Goal: Information Seeking & Learning: Find specific fact

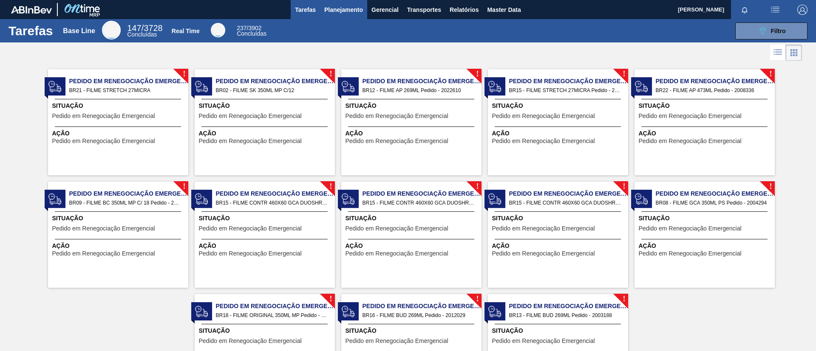
click at [324, 8] on span "Planejamento" at bounding box center [343, 10] width 39 height 10
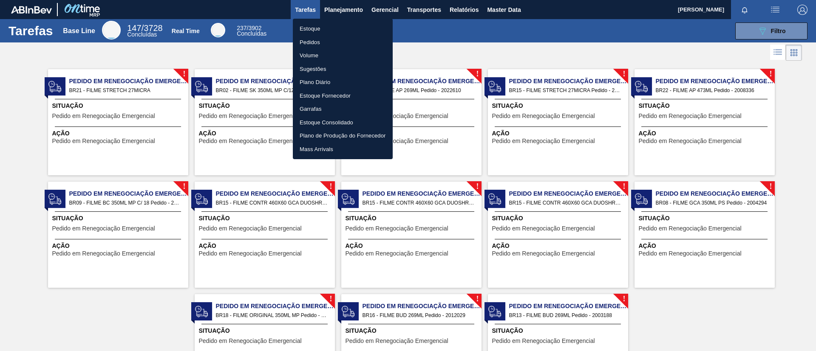
click at [330, 40] on li "Pedidos" at bounding box center [343, 43] width 100 height 14
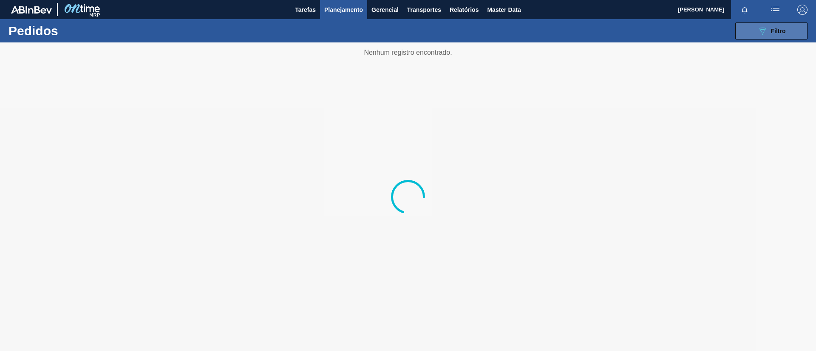
click at [764, 31] on icon "089F7B8B-B2A5-4AFE-B5C0-19BA573D28AC" at bounding box center [762, 31] width 10 height 10
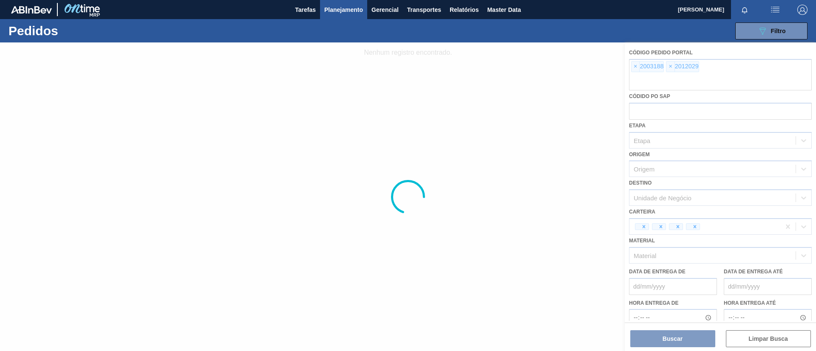
click at [635, 68] on div at bounding box center [408, 196] width 816 height 309
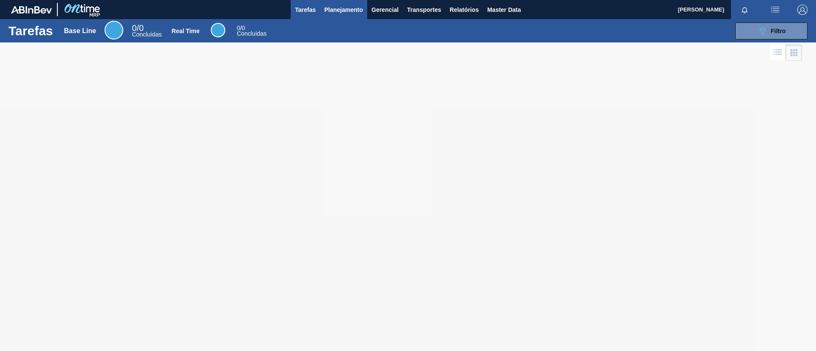
click at [331, 12] on span "Planejamento" at bounding box center [343, 10] width 39 height 10
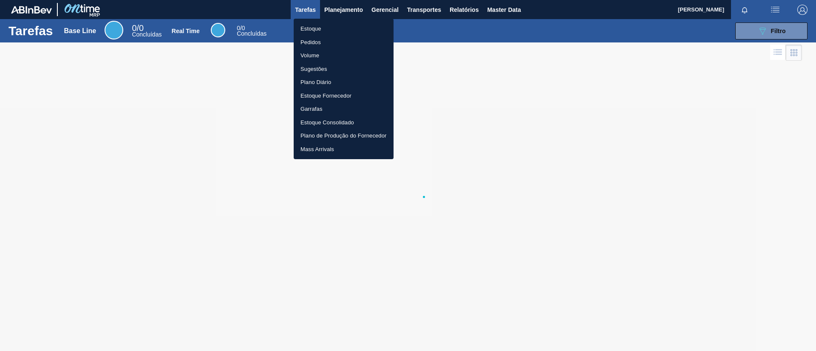
click at [343, 37] on li "Pedidos" at bounding box center [344, 43] width 100 height 14
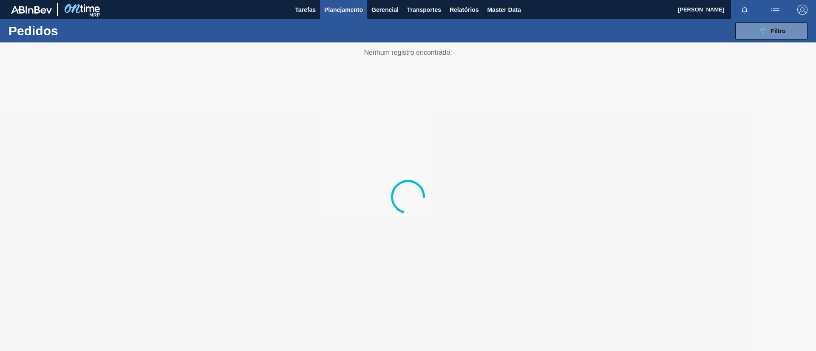
click at [769, 42] on div at bounding box center [408, 196] width 816 height 309
click at [765, 36] on button "089F7B8B-B2A5-4AFE-B5C0-19BA573D28AC Filtro" at bounding box center [771, 31] width 72 height 17
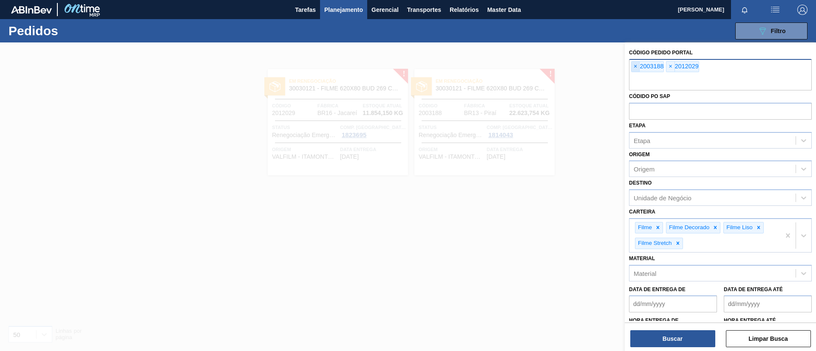
click at [637, 71] on span "×" at bounding box center [635, 67] width 8 height 10
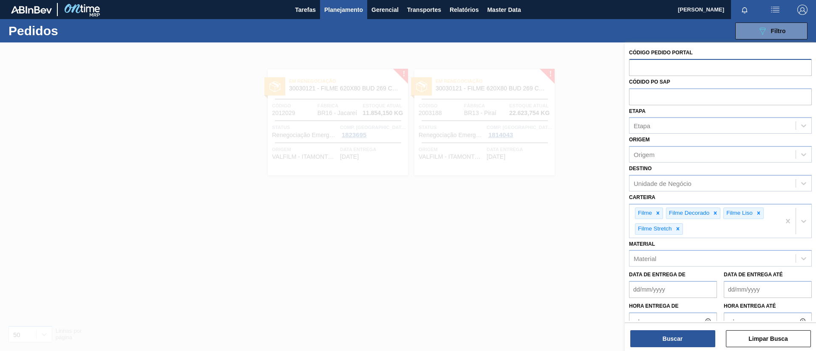
click at [637, 71] on input "text" at bounding box center [720, 67] width 183 height 16
paste input "text"
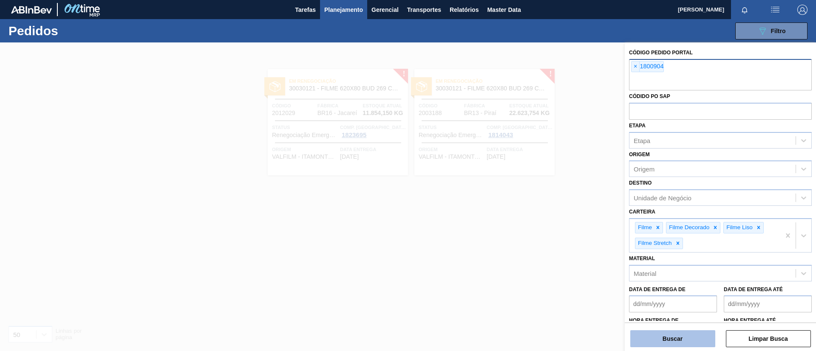
click at [700, 335] on button "Buscar" at bounding box center [672, 338] width 85 height 17
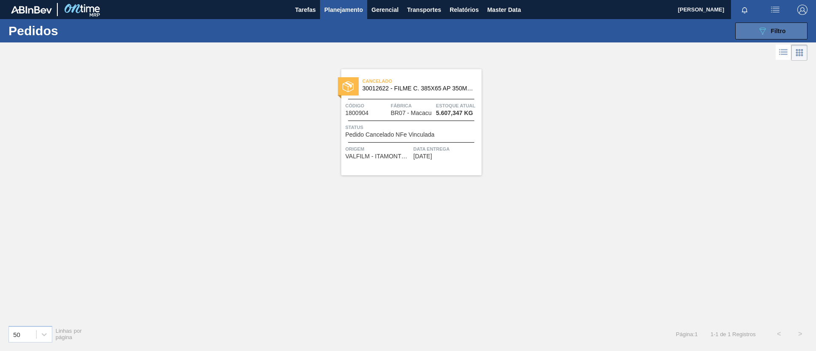
click at [768, 23] on button "089F7B8B-B2A5-4AFE-B5C0-19BA573D28AC Filtro" at bounding box center [771, 31] width 72 height 17
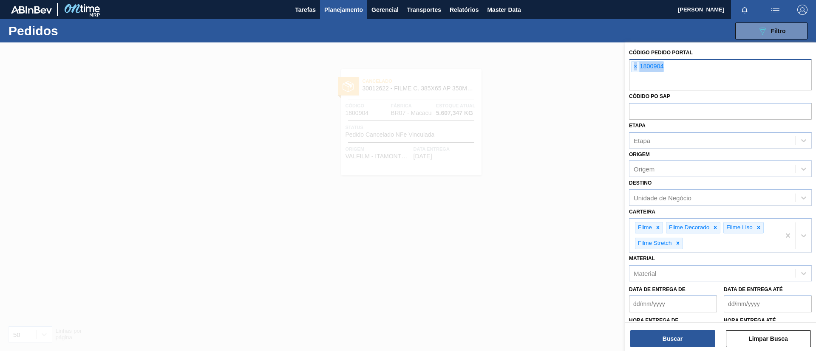
click at [745, 77] on div "× 1800904" at bounding box center [720, 74] width 183 height 31
paste input "text"
click at [689, 339] on button "Buscar" at bounding box center [672, 338] width 85 height 17
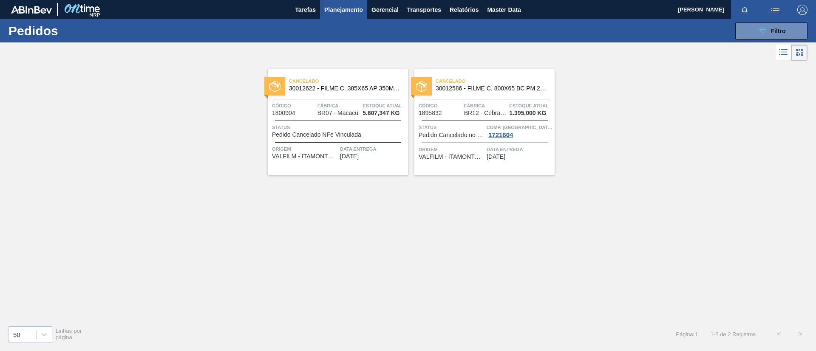
click at [345, 20] on div "089F7B8B-B2A5-4AFE-B5C0-19BA573D28AC Filtro Código Pedido Portal × 1800904 × 18…" at bounding box center [474, 30] width 676 height 25
click at [335, 10] on span "Planejamento" at bounding box center [343, 10] width 39 height 10
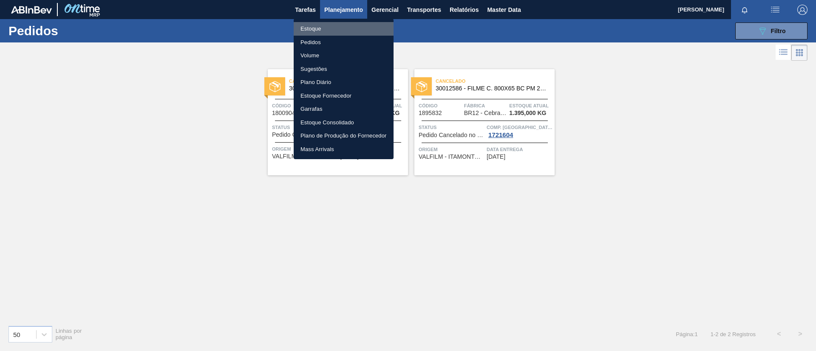
click at [350, 28] on li "Estoque" at bounding box center [344, 29] width 100 height 14
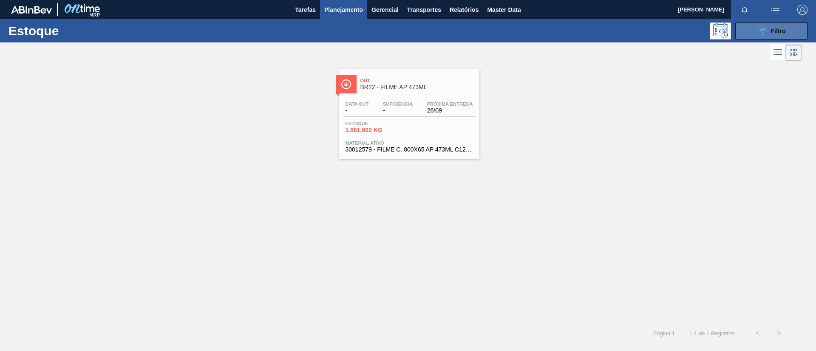
click at [769, 34] on div "089F7B8B-B2A5-4AFE-B5C0-19BA573D28AC Filtro" at bounding box center [771, 31] width 28 height 10
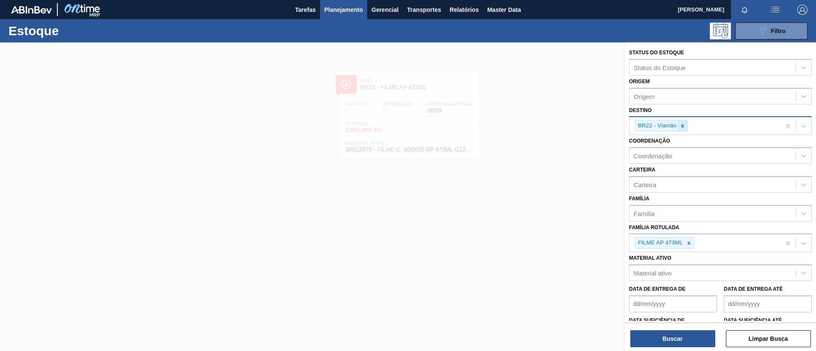
click at [682, 123] on icon at bounding box center [682, 126] width 6 height 6
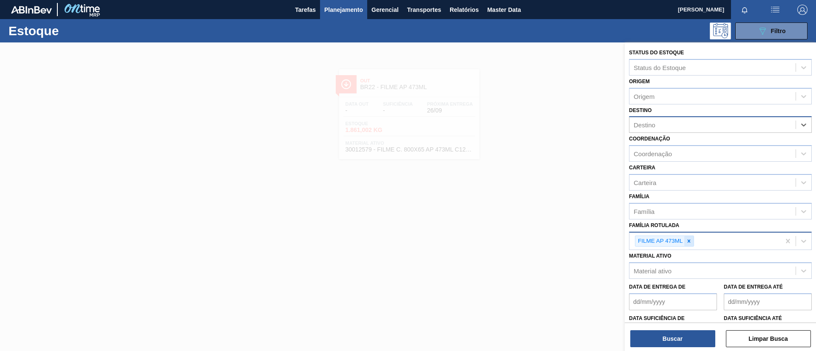
click at [690, 241] on icon at bounding box center [689, 241] width 6 height 6
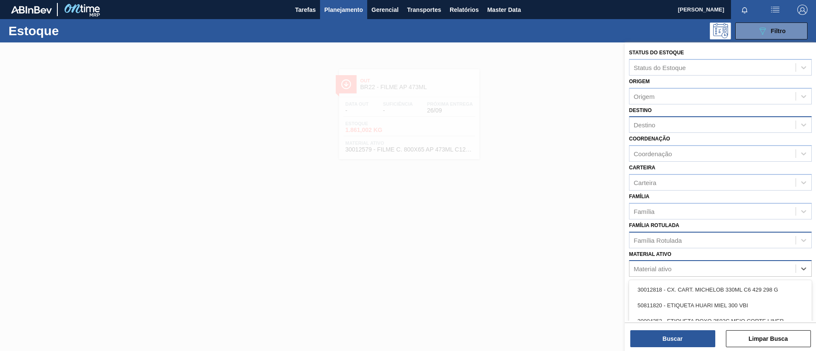
click at [696, 270] on div "Material ativo" at bounding box center [712, 269] width 166 height 12
type ativo "30012622"
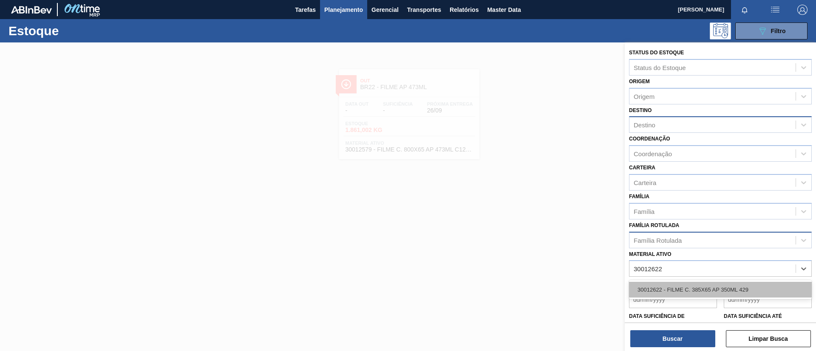
click at [711, 290] on div "30012622 - FILME C. 385X65 AP 350ML 429" at bounding box center [720, 290] width 183 height 16
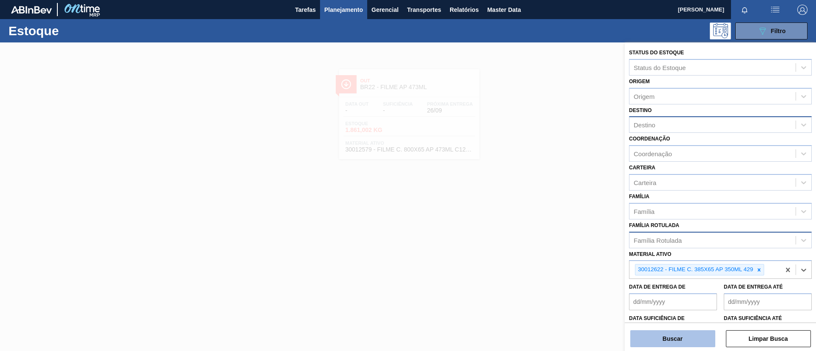
click at [686, 333] on button "Buscar" at bounding box center [672, 338] width 85 height 17
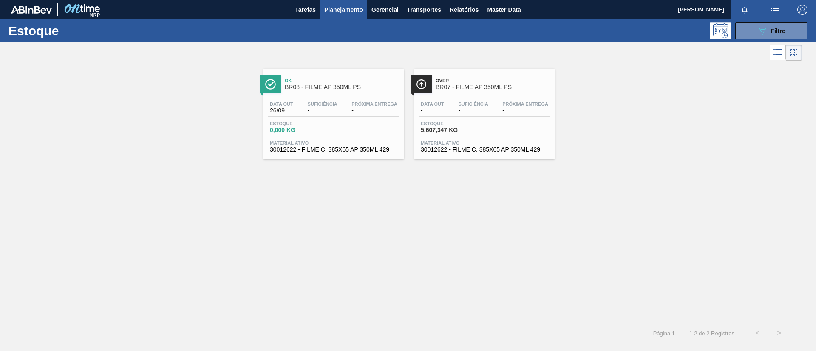
click at [489, 87] on span "BR07 - FILME AP 350ML PS" at bounding box center [492, 87] width 115 height 6
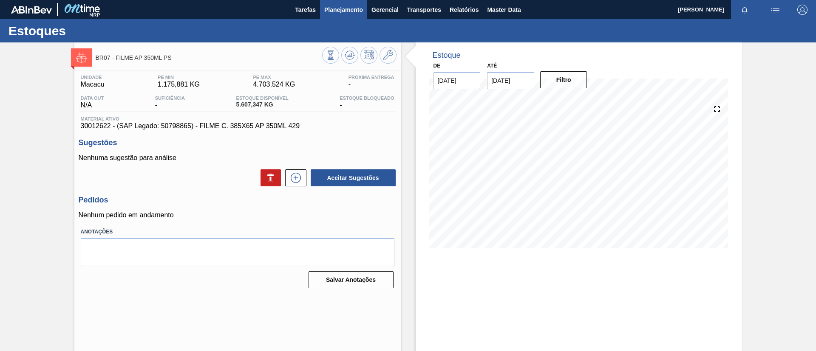
click at [337, 13] on span "Planejamento" at bounding box center [343, 10] width 39 height 10
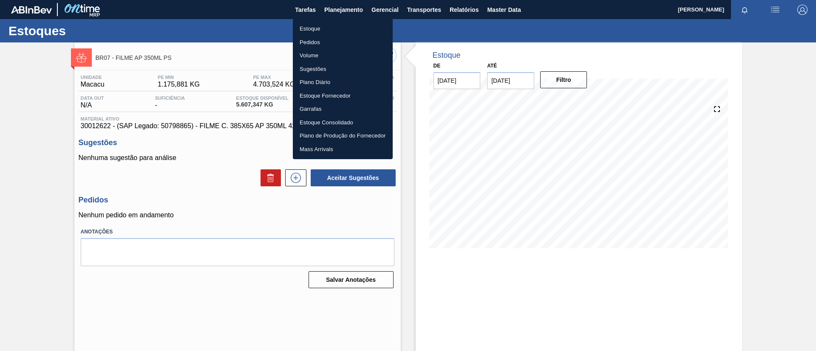
click at [337, 27] on li "Estoque" at bounding box center [343, 29] width 100 height 14
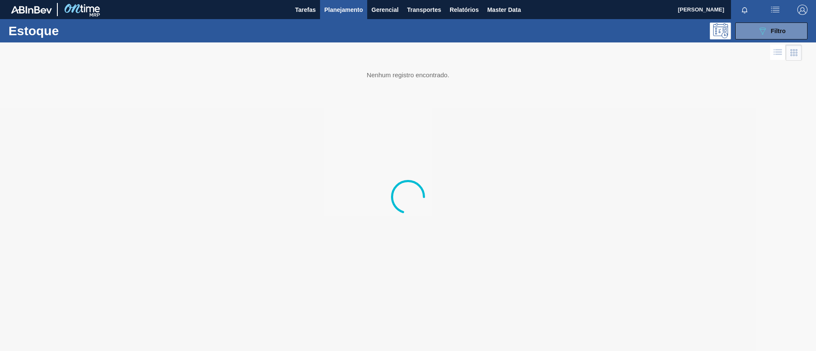
click at [776, 41] on div "Estoque 089F7B8B-B2A5-4AFE-B5C0-19BA573D28AC Filtro" at bounding box center [408, 30] width 816 height 23
click at [779, 36] on button "089F7B8B-B2A5-4AFE-B5C0-19BA573D28AC Filtro" at bounding box center [771, 31] width 72 height 17
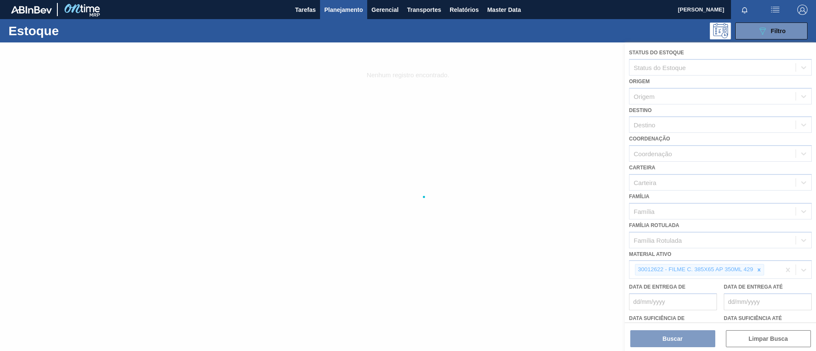
drag, startPoint x: 708, startPoint y: 271, endPoint x: 767, endPoint y: 270, distance: 58.6
click at [714, 271] on div at bounding box center [408, 196] width 816 height 309
click at [767, 270] on div at bounding box center [408, 196] width 816 height 309
click at [762, 270] on div at bounding box center [408, 196] width 816 height 309
click at [756, 272] on div at bounding box center [408, 196] width 816 height 309
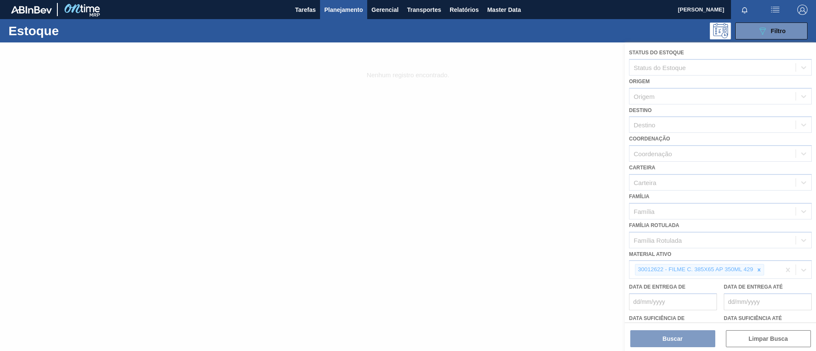
click at [758, 272] on div at bounding box center [408, 196] width 816 height 309
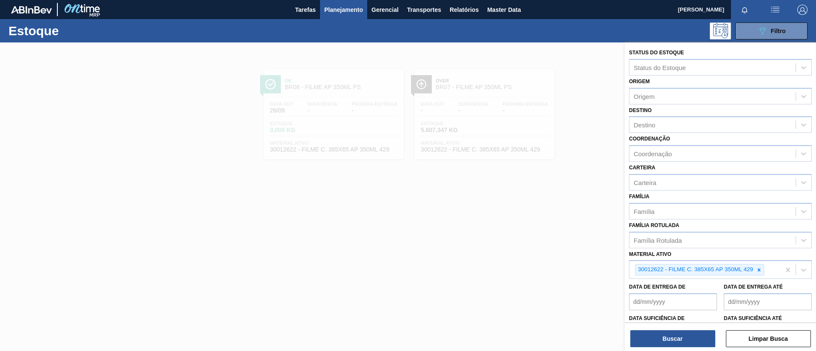
click at [758, 272] on icon at bounding box center [759, 270] width 6 height 6
click at [720, 234] on div "Família Rotulada" at bounding box center [712, 240] width 166 height 12
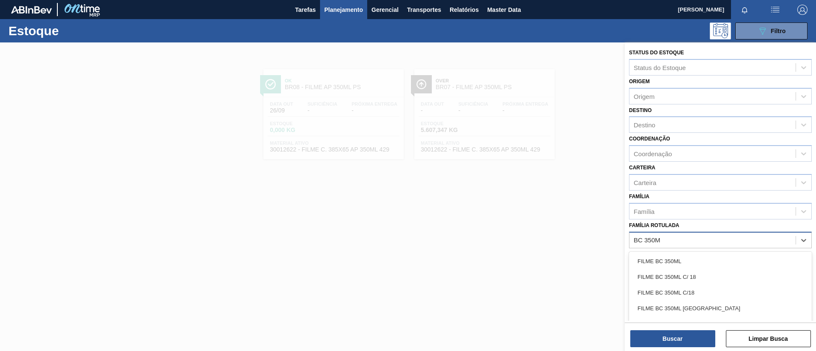
type Rotulada "BC 350ML"
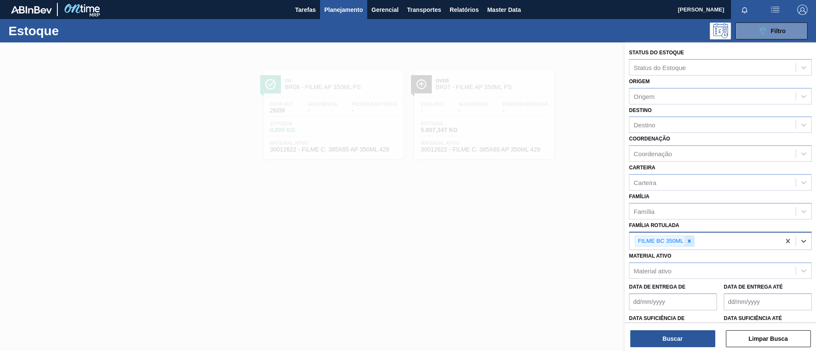
click at [692, 237] on div at bounding box center [688, 241] width 9 height 11
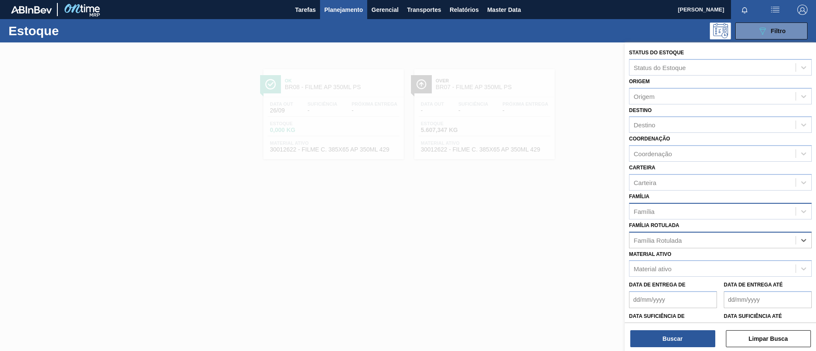
click at [685, 218] on div "Família" at bounding box center [720, 211] width 183 height 17
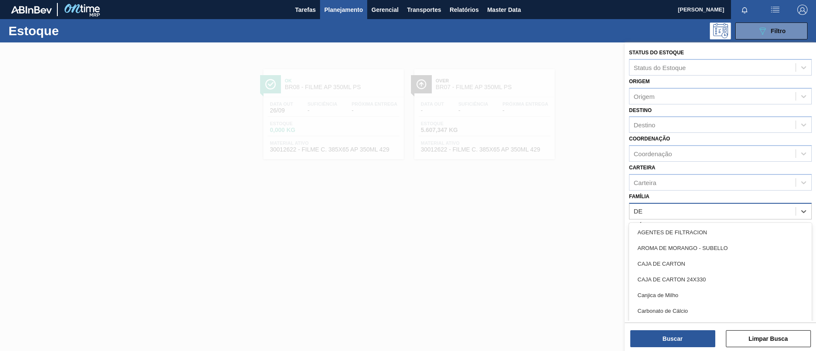
type input "DEC"
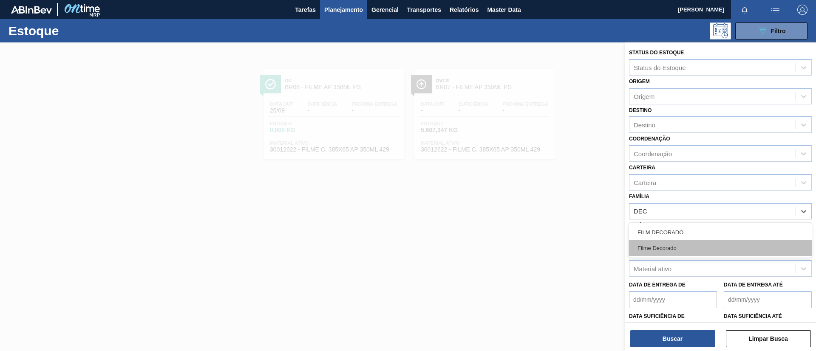
click at [683, 246] on div "Filme Decorado" at bounding box center [720, 248] width 183 height 16
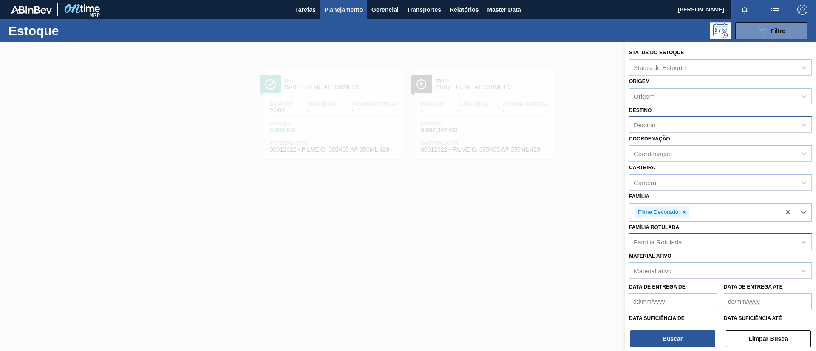
click at [677, 123] on div "Destino" at bounding box center [712, 125] width 166 height 12
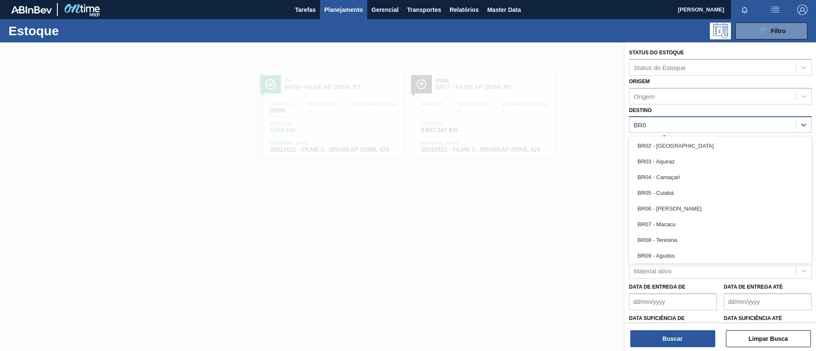
type input "BR09"
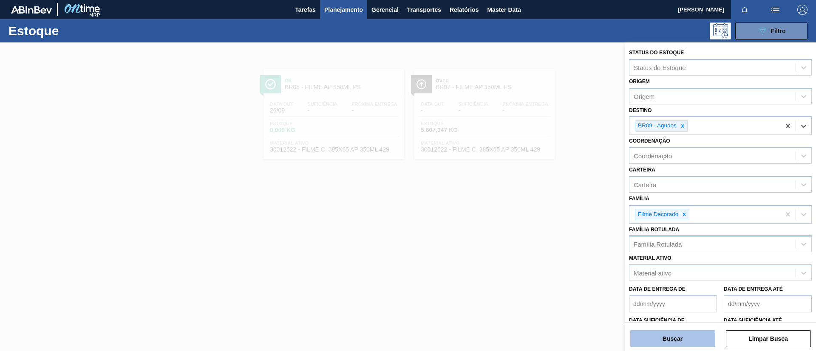
click at [693, 338] on button "Buscar" at bounding box center [672, 338] width 85 height 17
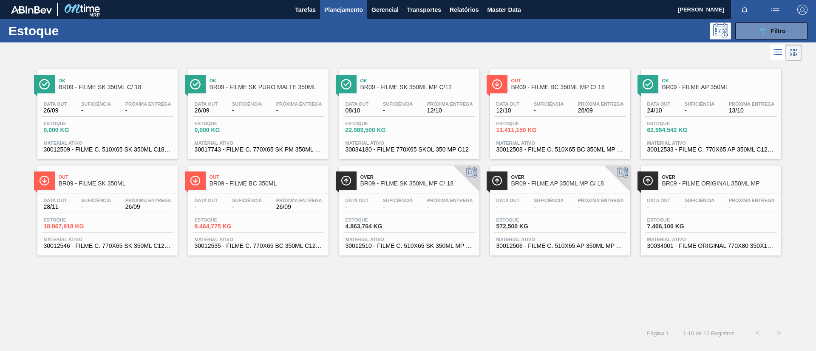
click at [549, 86] on span "BR09 - FILME BC 350ML MP C/ 18" at bounding box center [568, 87] width 115 height 6
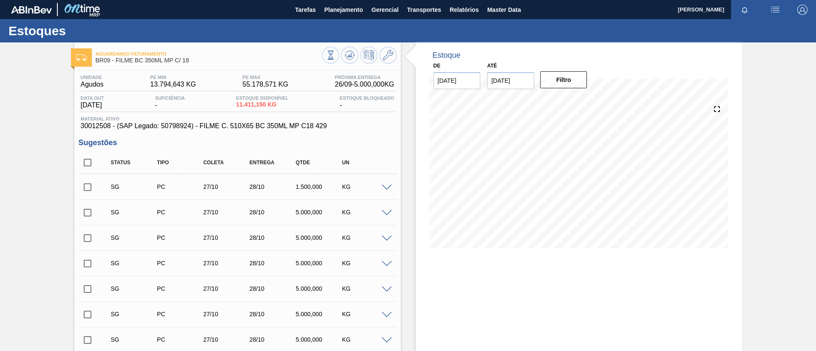
scroll to position [64, 0]
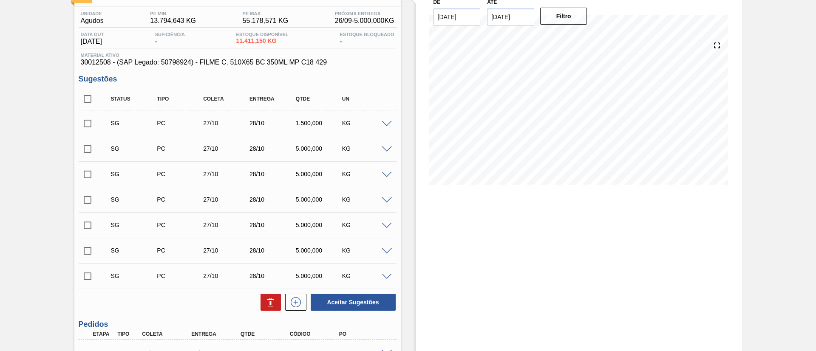
drag, startPoint x: 85, startPoint y: 100, endPoint x: 218, endPoint y: 233, distance: 188.3
click at [85, 100] on input "checkbox" at bounding box center [88, 99] width 18 height 18
checkbox input "true"
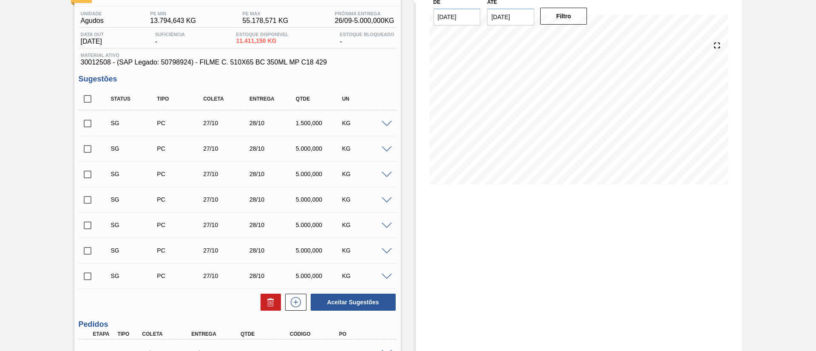
checkbox input "true"
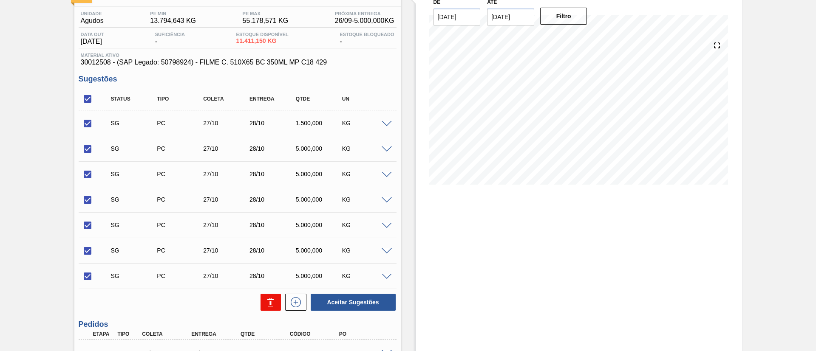
click at [262, 299] on button at bounding box center [270, 302] width 20 height 17
checkbox input "false"
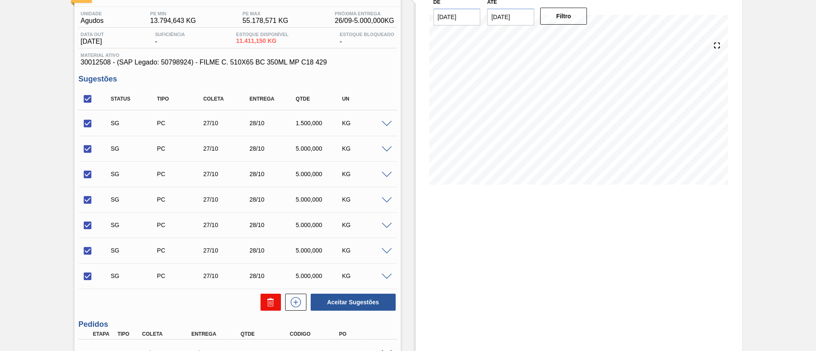
checkbox input "false"
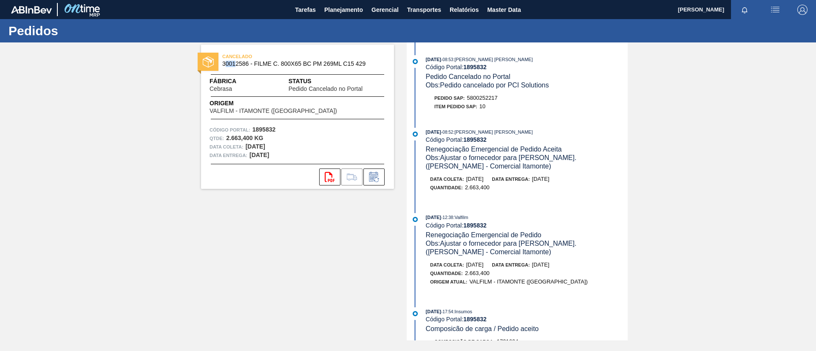
drag, startPoint x: 232, startPoint y: 65, endPoint x: 237, endPoint y: 65, distance: 4.7
click at [237, 65] on div "CANCELADO 30012586 - FILME C. 800X65 BC PM 269ML C15 429" at bounding box center [297, 60] width 193 height 19
drag, startPoint x: 248, startPoint y: 67, endPoint x: 220, endPoint y: 68, distance: 27.6
click at [220, 68] on div "CANCELADO 30012586 - FILME C. 800X65 BC PM 269ML C15 429" at bounding box center [297, 60] width 193 height 19
copy span "30012586"
